Goal: Task Accomplishment & Management: Use online tool/utility

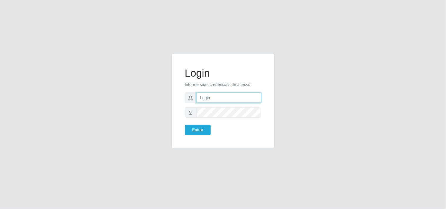
drag, startPoint x: 0, startPoint y: 0, endPoint x: 222, endPoint y: 96, distance: 241.6
click at [222, 96] on input "text" at bounding box center [228, 98] width 65 height 10
type input "biatriz@comprebem"
click at [185, 125] on button "Entrar" at bounding box center [198, 130] width 26 height 10
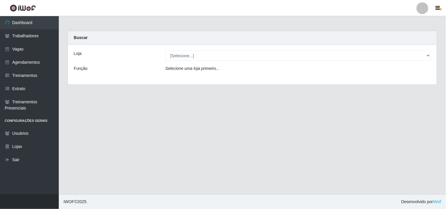
click at [191, 63] on div "Loja [Selecione...] Supermercado Compre Bem - Itabaiana Função Selecione uma lo…" at bounding box center [252, 65] width 369 height 40
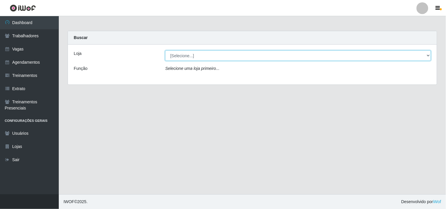
click at [191, 58] on select "[Selecione...] Supermercado Compre Bem - Itabaiana" at bounding box center [298, 56] width 266 height 10
select select "264"
click at [165, 51] on select "[Selecione...] Supermercado Compre Bem - Itabaiana" at bounding box center [298, 56] width 266 height 10
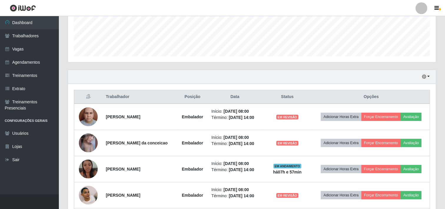
scroll to position [121, 0]
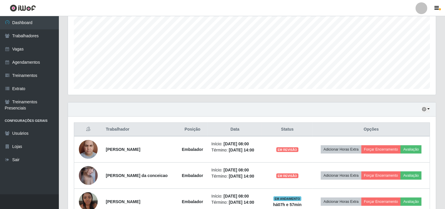
click at [425, 105] on div "Hoje 1 dia 3 dias 1 Semana Não encerrados" at bounding box center [252, 110] width 368 height 14
click at [425, 112] on button "button" at bounding box center [426, 109] width 8 height 7
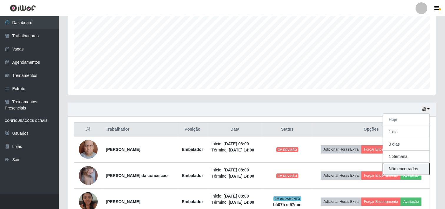
click at [409, 171] on button "Não encerrados" at bounding box center [406, 169] width 46 height 12
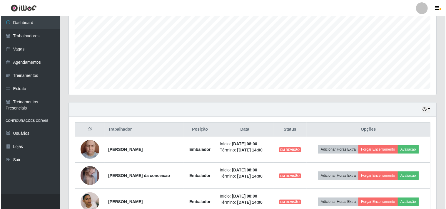
scroll to position [181, 0]
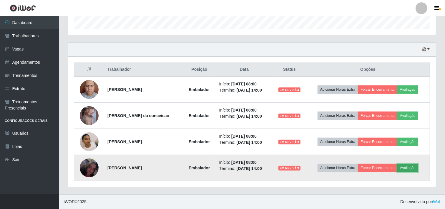
click at [415, 169] on button "Avaliação" at bounding box center [407, 168] width 21 height 8
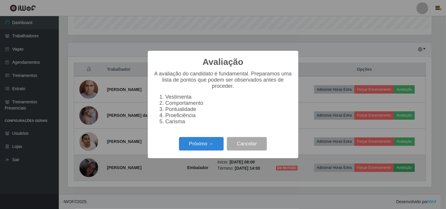
scroll to position [122, 364]
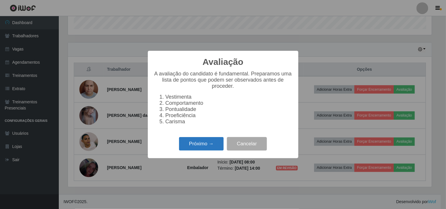
click at [216, 143] on button "Próximo →" at bounding box center [201, 144] width 45 height 14
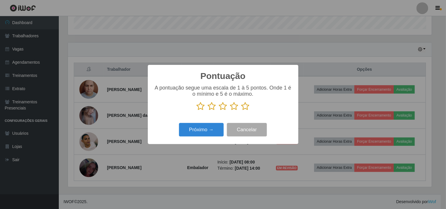
scroll to position [294021, 293779]
click at [234, 109] on icon at bounding box center [234, 106] width 8 height 9
click at [230, 111] on input "radio" at bounding box center [230, 111] width 0 height 0
click at [218, 131] on button "Próximo →" at bounding box center [201, 130] width 45 height 14
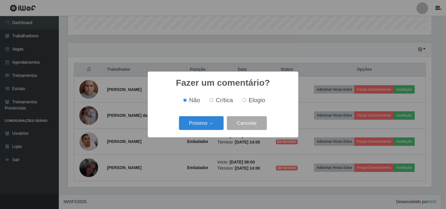
click at [218, 131] on div "Próximo → Cancelar" at bounding box center [223, 123] width 139 height 17
click at [215, 128] on button "Próximo →" at bounding box center [201, 123] width 45 height 14
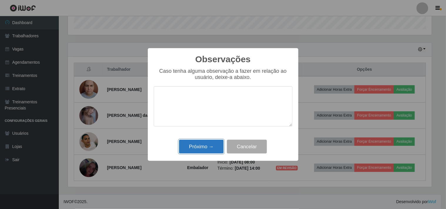
click at [211, 145] on button "Próximo →" at bounding box center [201, 147] width 45 height 14
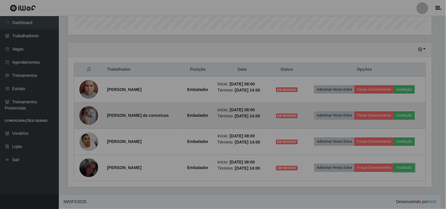
scroll to position [122, 368]
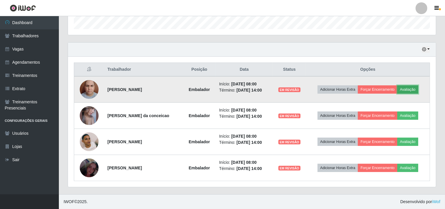
click at [411, 90] on button "Avaliação" at bounding box center [407, 90] width 21 height 8
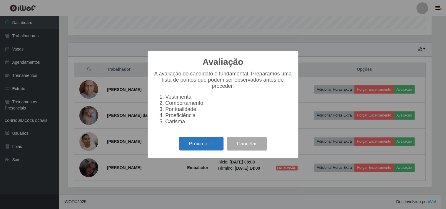
click at [206, 148] on button "Próximo →" at bounding box center [201, 144] width 45 height 14
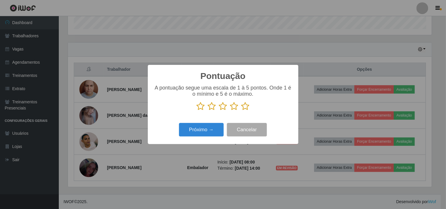
scroll to position [294021, 293779]
click at [236, 104] on icon at bounding box center [234, 106] width 8 height 9
click at [230, 111] on input "radio" at bounding box center [230, 111] width 0 height 0
click at [222, 125] on button "Próximo →" at bounding box center [201, 130] width 45 height 14
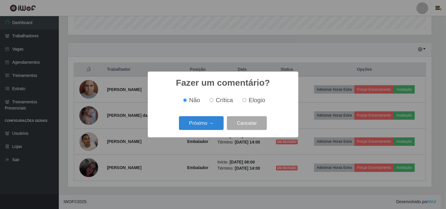
click at [211, 130] on button "Próximo →" at bounding box center [201, 123] width 45 height 14
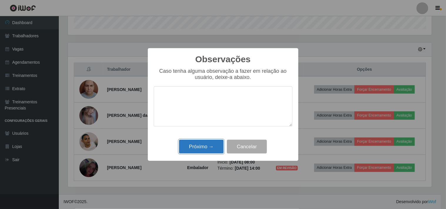
click at [207, 148] on button "Próximo →" at bounding box center [201, 147] width 45 height 14
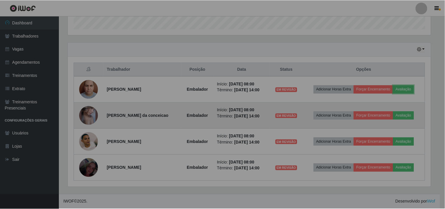
scroll to position [122, 368]
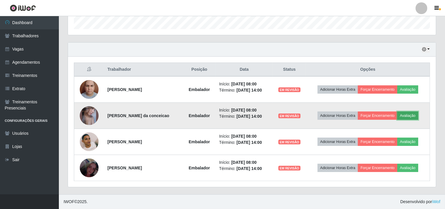
click at [408, 120] on button "Avaliação" at bounding box center [407, 116] width 21 height 8
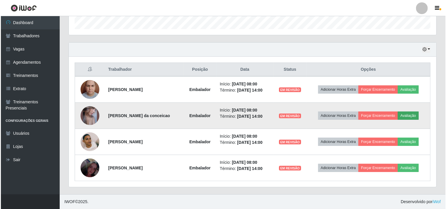
scroll to position [122, 364]
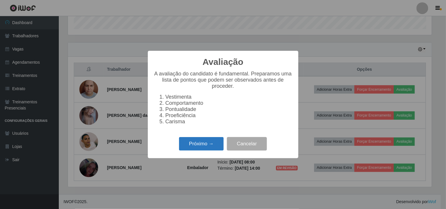
click at [201, 147] on button "Próximo →" at bounding box center [201, 144] width 45 height 14
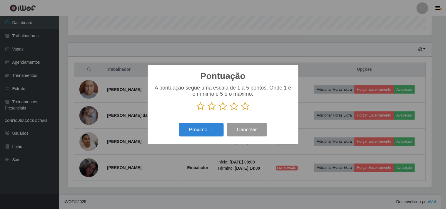
scroll to position [294021, 293779]
click at [232, 106] on icon at bounding box center [234, 106] width 8 height 9
click at [230, 111] on input "radio" at bounding box center [230, 111] width 0 height 0
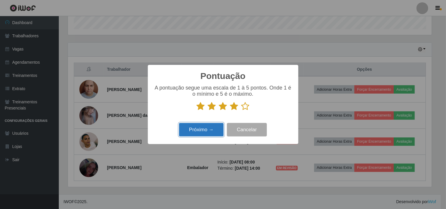
click at [197, 130] on button "Próximo →" at bounding box center [201, 130] width 45 height 14
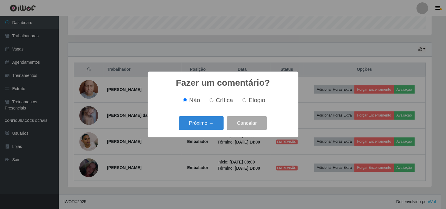
click at [198, 127] on button "Próximo →" at bounding box center [201, 123] width 45 height 14
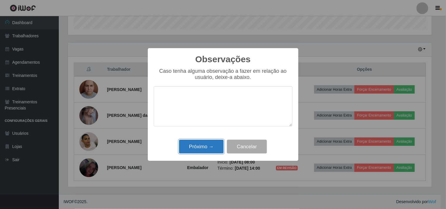
click at [208, 149] on button "Próximo →" at bounding box center [201, 147] width 45 height 14
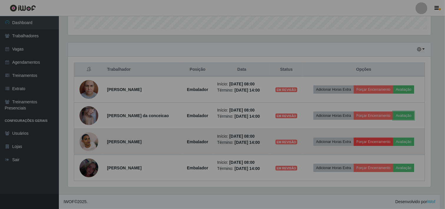
scroll to position [122, 368]
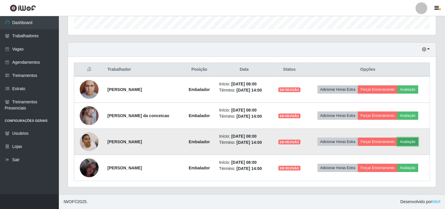
click at [414, 141] on button "Avaliação" at bounding box center [407, 142] width 21 height 8
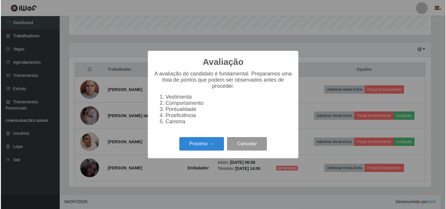
scroll to position [122, 364]
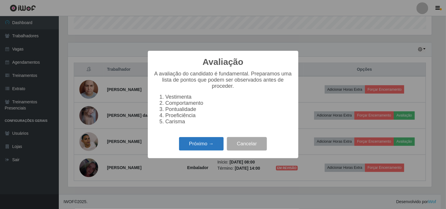
click at [194, 149] on button "Próximo →" at bounding box center [201, 144] width 45 height 14
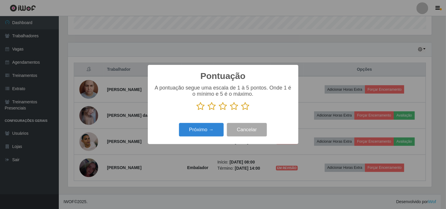
click at [230, 105] on icon at bounding box center [234, 106] width 8 height 9
click at [230, 111] on input "radio" at bounding box center [230, 111] width 0 height 0
click at [214, 131] on button "Próximo →" at bounding box center [201, 130] width 45 height 14
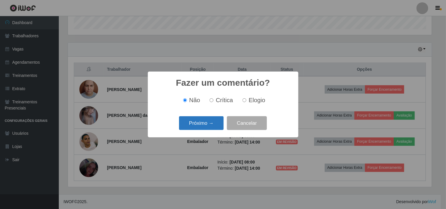
click at [211, 129] on button "Próximo →" at bounding box center [201, 123] width 45 height 14
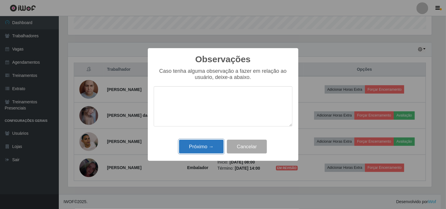
click at [203, 146] on button "Próximo →" at bounding box center [201, 147] width 45 height 14
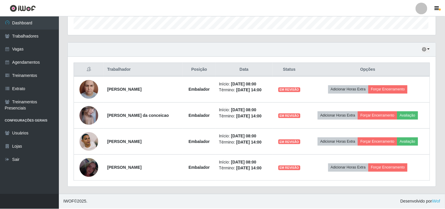
scroll to position [122, 368]
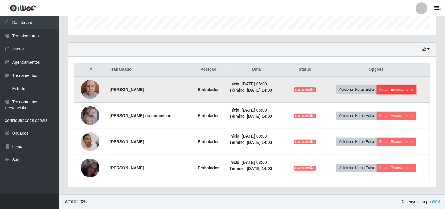
click at [411, 91] on button "Forçar Encerramento" at bounding box center [396, 90] width 39 height 8
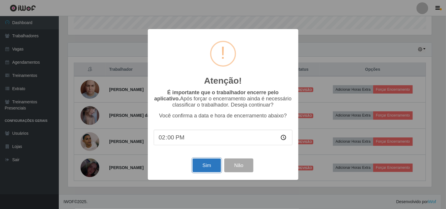
click at [200, 165] on button "Sim" at bounding box center [207, 166] width 29 height 14
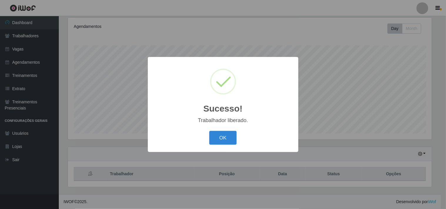
click at [237, 134] on div "OK Cancel" at bounding box center [223, 138] width 139 height 17
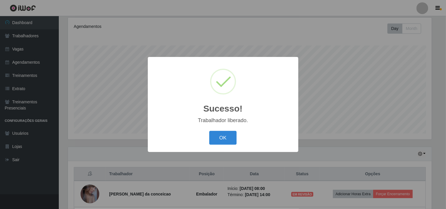
click at [237, 134] on div "OK Cancel" at bounding box center [223, 138] width 139 height 17
drag, startPoint x: 229, startPoint y: 134, endPoint x: 400, endPoint y: 186, distance: 178.4
click at [231, 134] on button "OK" at bounding box center [222, 138] width 27 height 14
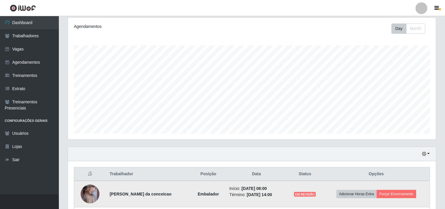
scroll to position [122, 368]
click at [402, 196] on button "Forçar Encerramento" at bounding box center [396, 194] width 39 height 8
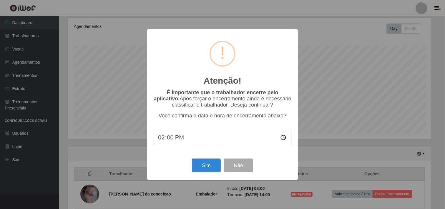
scroll to position [122, 364]
click at [199, 172] on button "Sim" at bounding box center [207, 166] width 29 height 14
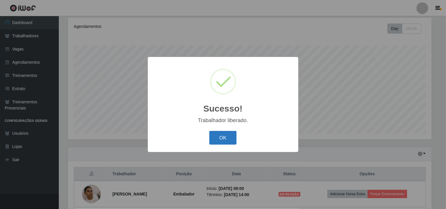
click at [224, 136] on button "OK" at bounding box center [222, 138] width 27 height 14
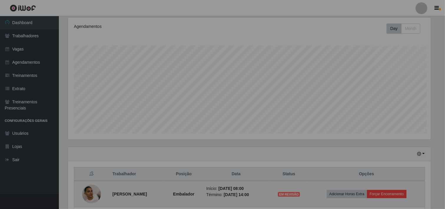
scroll to position [122, 368]
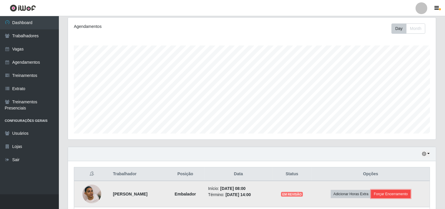
click at [400, 199] on button "Forçar Encerramento" at bounding box center [390, 194] width 39 height 8
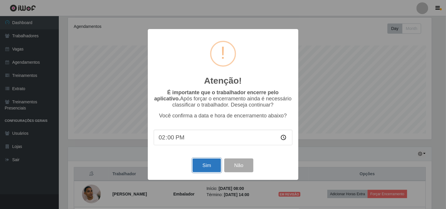
click at [209, 161] on button "Sim" at bounding box center [207, 166] width 29 height 14
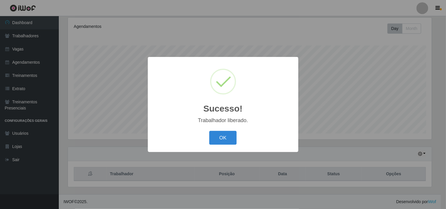
click at [231, 149] on div "Sucesso! × Trabalhador liberado. OK Cancel" at bounding box center [223, 104] width 151 height 95
drag, startPoint x: 227, startPoint y: 140, endPoint x: 248, endPoint y: 146, distance: 22.1
click at [227, 141] on button "OK" at bounding box center [222, 138] width 27 height 14
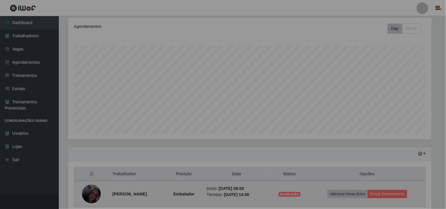
scroll to position [122, 368]
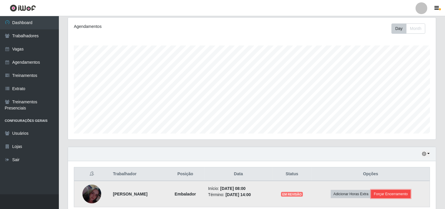
click at [399, 198] on button "Forçar Encerramento" at bounding box center [390, 194] width 39 height 8
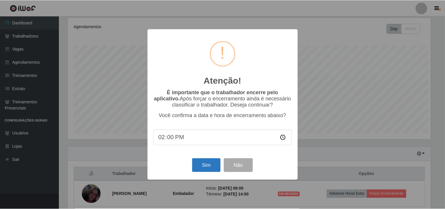
scroll to position [122, 364]
click at [207, 170] on button "Sim" at bounding box center [207, 166] width 29 height 14
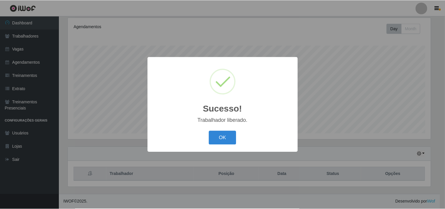
scroll to position [0, 0]
click at [227, 134] on button "OK" at bounding box center [222, 138] width 27 height 14
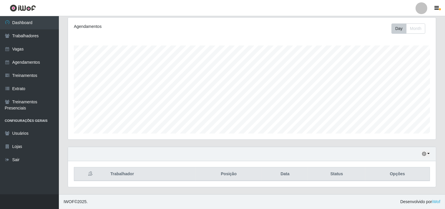
click at [421, 154] on div "Hoje 1 dia 3 dias 1 Semana Não encerrados" at bounding box center [252, 154] width 368 height 14
click at [424, 156] on icon "button" at bounding box center [424, 154] width 4 height 4
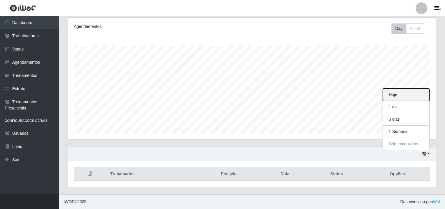
click at [410, 98] on button "Hoje" at bounding box center [406, 95] width 46 height 12
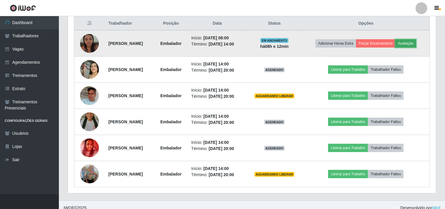
click at [395, 48] on button "Avaliação" at bounding box center [405, 43] width 21 height 8
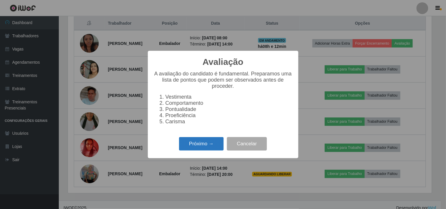
click at [208, 150] on button "Próximo →" at bounding box center [201, 144] width 45 height 14
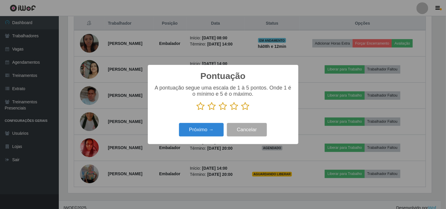
drag, startPoint x: 254, startPoint y: 105, endPoint x: 248, endPoint y: 108, distance: 6.2
click at [253, 105] on p at bounding box center [223, 106] width 139 height 9
drag, startPoint x: 248, startPoint y: 108, endPoint x: 232, endPoint y: 114, distance: 17.3
click at [245, 108] on icon at bounding box center [245, 106] width 8 height 9
click at [241, 111] on input "radio" at bounding box center [241, 111] width 0 height 0
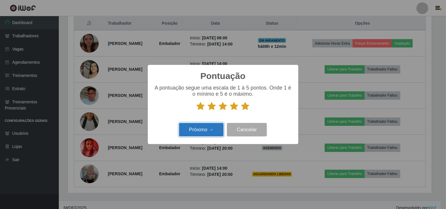
click at [215, 127] on button "Próximo →" at bounding box center [201, 130] width 45 height 14
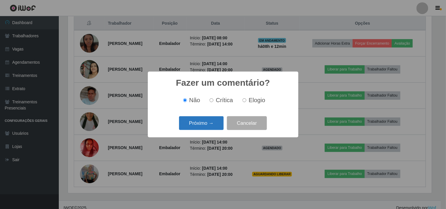
click at [216, 123] on button "Próximo →" at bounding box center [201, 123] width 45 height 14
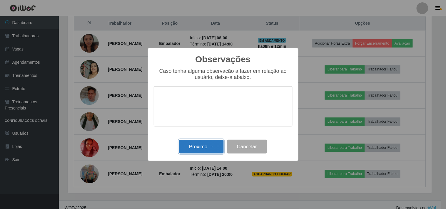
click at [208, 144] on button "Próximo →" at bounding box center [201, 147] width 45 height 14
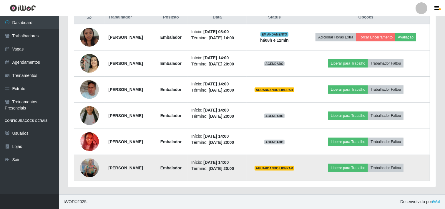
click at [356, 161] on td "Liberar para Trabalho Trabalhador Faltou" at bounding box center [366, 168] width 128 height 26
click at [360, 167] on button "Liberar para Trabalho" at bounding box center [348, 168] width 40 height 8
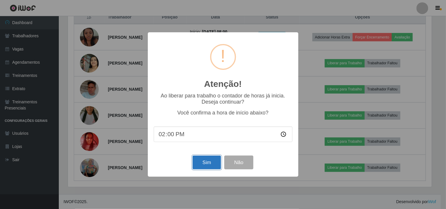
click at [193, 169] on button "Sim" at bounding box center [207, 163] width 29 height 14
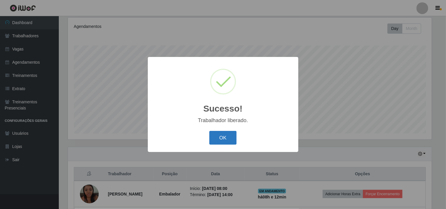
click at [216, 139] on button "OK" at bounding box center [222, 138] width 27 height 14
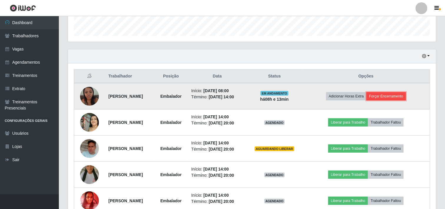
click at [406, 95] on button "Forçar Encerramento" at bounding box center [385, 96] width 39 height 8
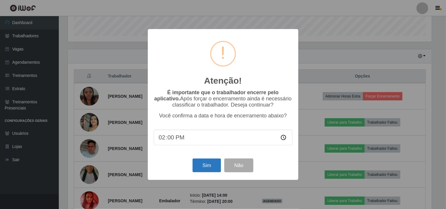
click at [205, 160] on div "Sim Não" at bounding box center [223, 165] width 139 height 17
click at [211, 167] on button "Sim" at bounding box center [207, 166] width 29 height 14
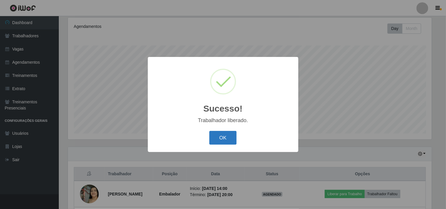
click at [212, 139] on button "OK" at bounding box center [222, 138] width 27 height 14
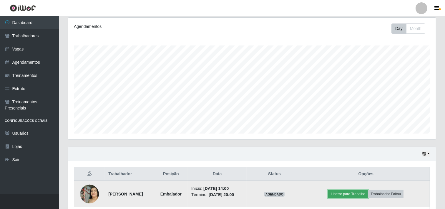
click at [359, 194] on button "Liberar para Trabalho" at bounding box center [348, 194] width 40 height 8
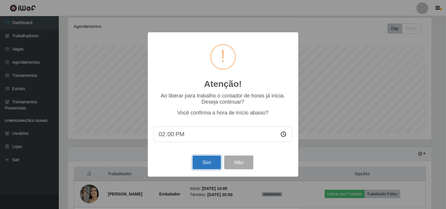
click at [198, 159] on button "Sim" at bounding box center [207, 163] width 29 height 14
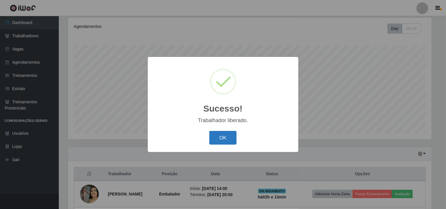
click at [222, 139] on button "OK" at bounding box center [222, 138] width 27 height 14
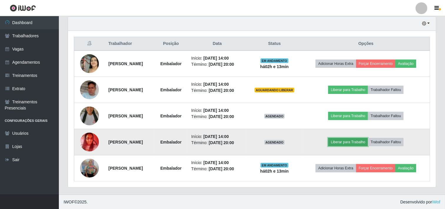
click at [358, 146] on button "Liberar para Trabalho" at bounding box center [348, 142] width 40 height 8
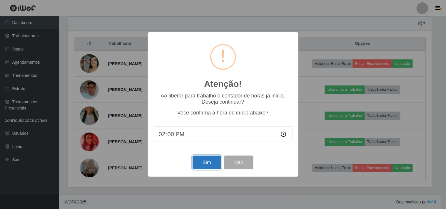
click at [220, 159] on button "Sim" at bounding box center [207, 163] width 29 height 14
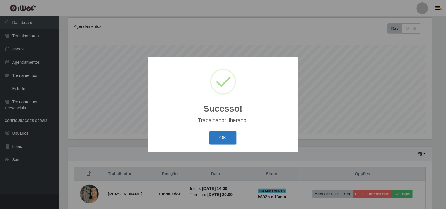
click at [217, 141] on button "OK" at bounding box center [222, 138] width 27 height 14
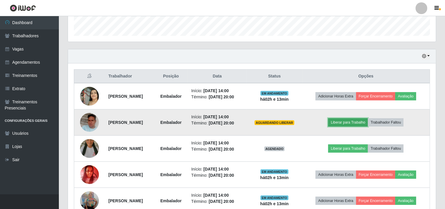
click at [354, 127] on button "Liberar para Trabalho" at bounding box center [348, 123] width 40 height 8
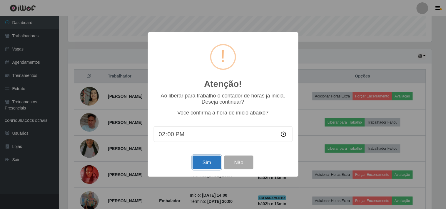
click at [209, 159] on button "Sim" at bounding box center [207, 163] width 29 height 14
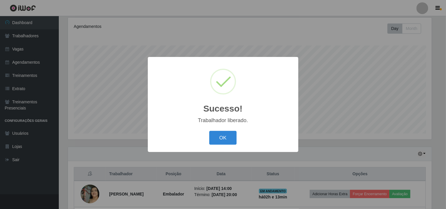
click at [235, 157] on div "Sucesso! × Trabalhador liberado. OK Cancel" at bounding box center [223, 104] width 446 height 209
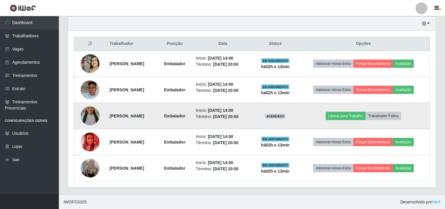
click at [344, 121] on td "Liberar para Trabalho Trabalhador Faltou" at bounding box center [363, 116] width 133 height 26
click at [345, 115] on button "Liberar para Trabalho" at bounding box center [346, 116] width 40 height 8
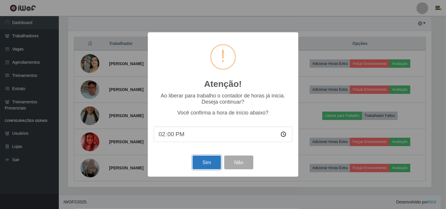
click at [209, 164] on button "Sim" at bounding box center [207, 163] width 29 height 14
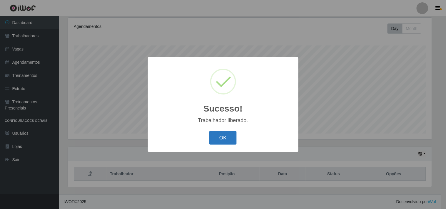
click at [214, 140] on button "OK" at bounding box center [222, 138] width 27 height 14
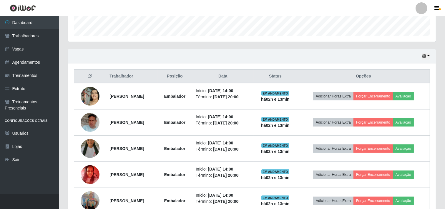
drag, startPoint x: 425, startPoint y: 61, endPoint x: 426, endPoint y: 56, distance: 4.4
click at [425, 60] on div "Hoje 1 dia 3 dias 1 Semana Não encerrados" at bounding box center [252, 56] width 368 height 14
drag, startPoint x: 426, startPoint y: 56, endPoint x: 426, endPoint y: 59, distance: 3.2
click at [426, 56] on icon "button" at bounding box center [424, 56] width 4 height 4
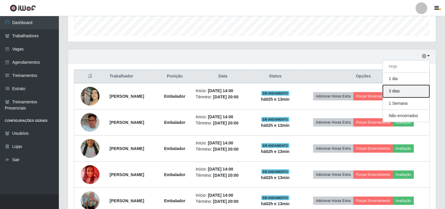
click at [404, 92] on button "3 dias" at bounding box center [406, 91] width 46 height 12
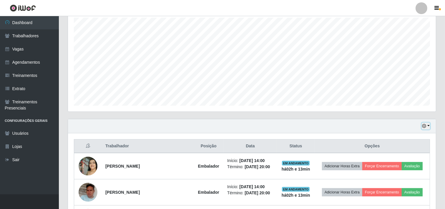
click at [424, 124] on icon "button" at bounding box center [424, 126] width 4 height 4
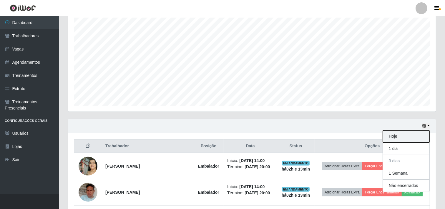
click at [427, 136] on button "Hoje" at bounding box center [406, 137] width 46 height 12
